Goal: Navigation & Orientation: Find specific page/section

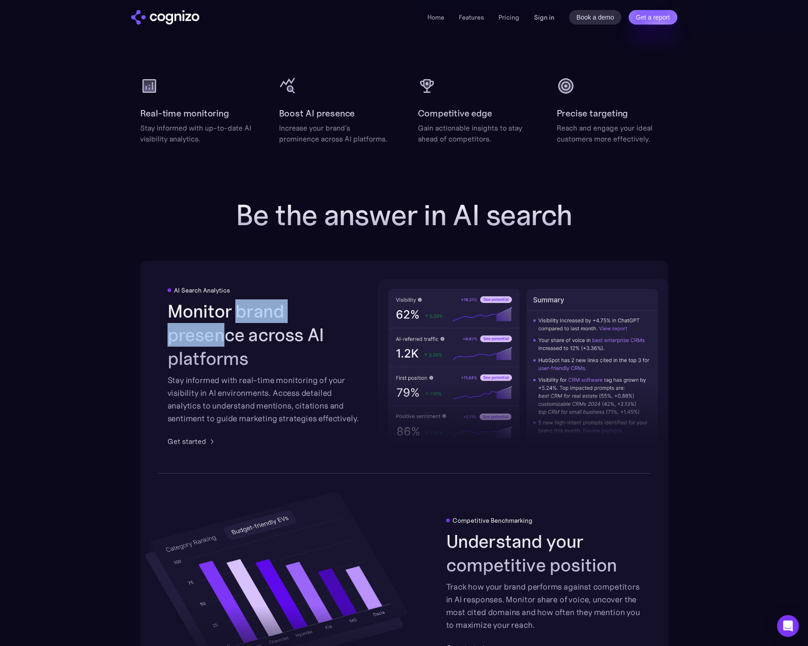
click at [547, 15] on link "Sign in" at bounding box center [544, 17] width 20 height 11
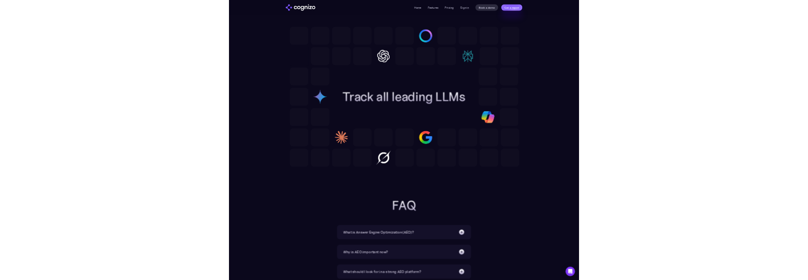
scroll to position [2415, 0]
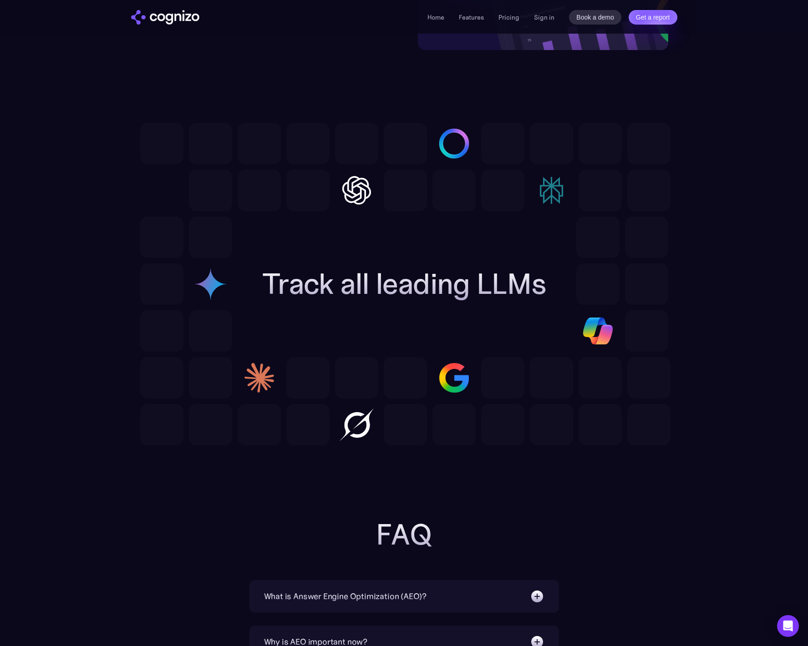
click at [277, 276] on h2 "Track all leading LLMs" at bounding box center [404, 284] width 284 height 33
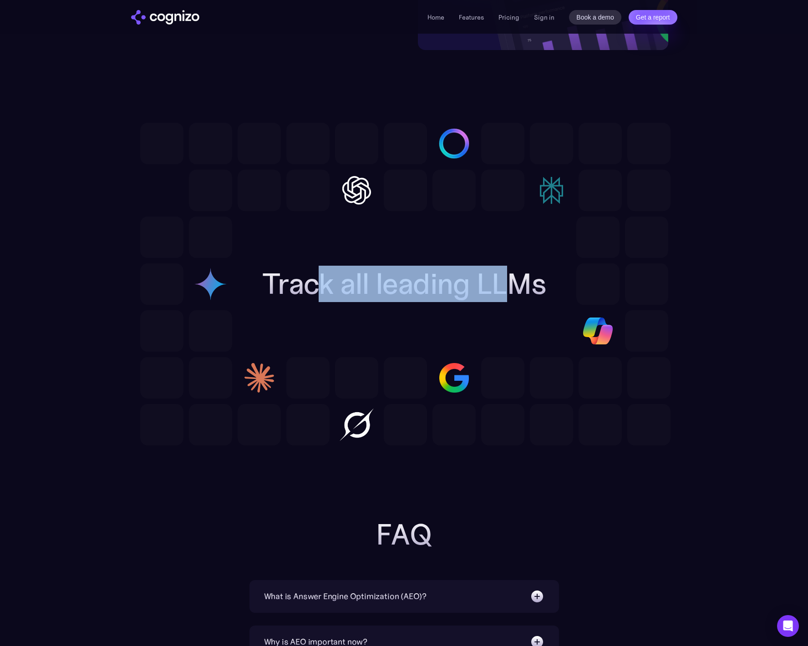
drag, startPoint x: 437, startPoint y: 295, endPoint x: 527, endPoint y: 296, distance: 89.2
click at [514, 294] on h2 "Track all leading LLMs" at bounding box center [404, 284] width 284 height 33
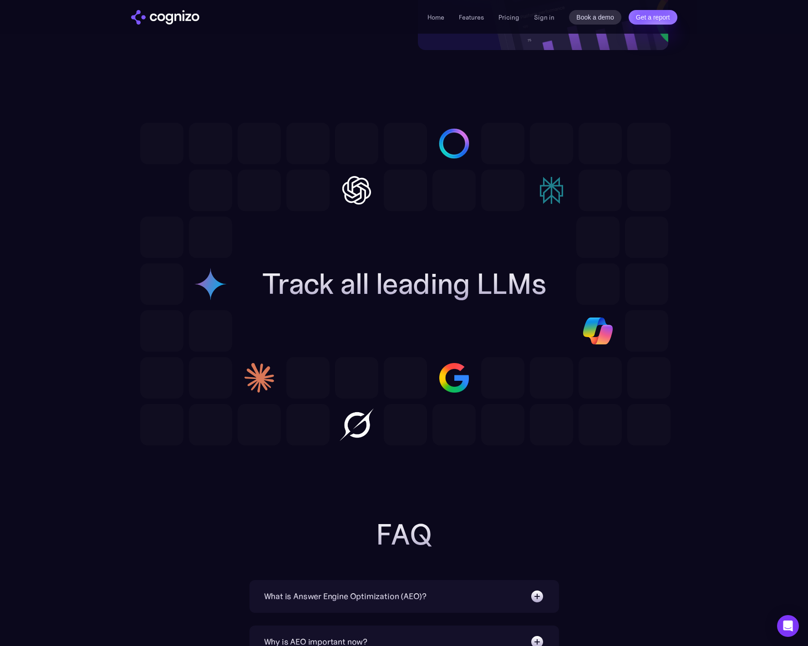
click at [527, 296] on h2 "Track all leading LLMs" at bounding box center [404, 284] width 284 height 33
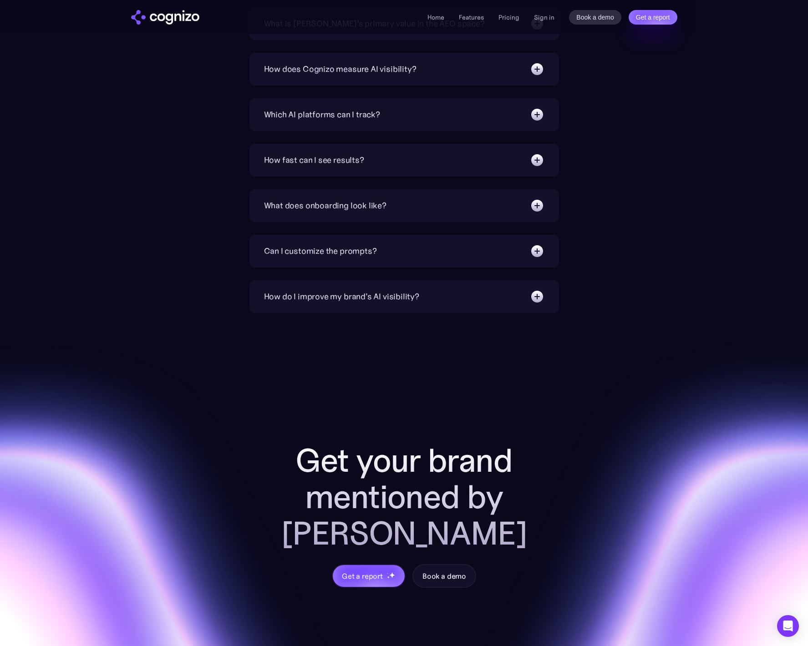
scroll to position [3363, 0]
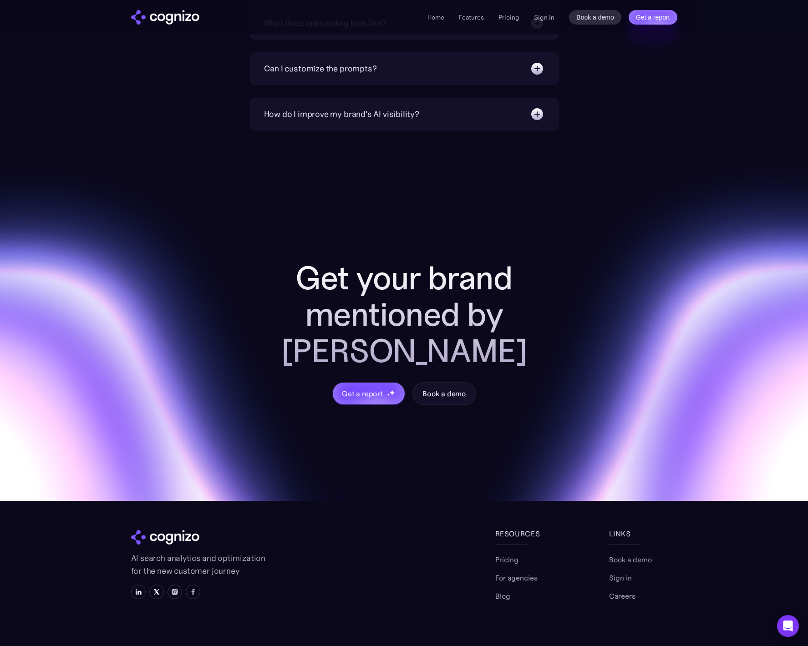
click at [664, 646] on link "Privacy" at bounding box center [665, 656] width 24 height 11
